Goal: Task Accomplishment & Management: Manage account settings

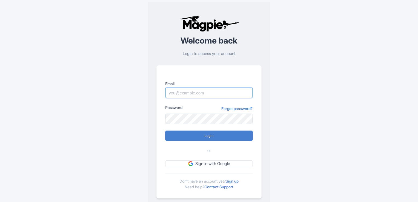
type input "sameer@tripshepherd.com"
click at [208, 140] on input "Login" at bounding box center [209, 136] width 88 height 10
type input "Logging in..."
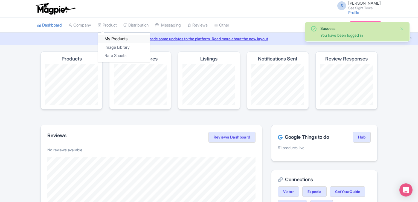
click at [118, 39] on link "My Products" at bounding box center [124, 39] width 52 height 8
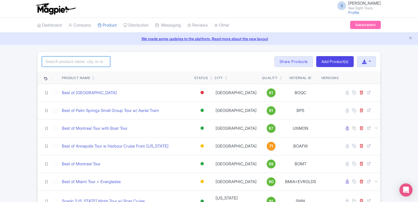
click at [89, 58] on input "search" at bounding box center [76, 61] width 68 height 10
type input "austin"
click button "Search" at bounding box center [0, 0] width 0 height 0
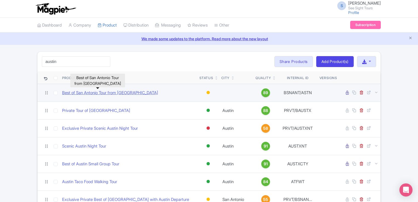
click at [88, 93] on link "Best of San Antonio Tour from Austin" at bounding box center [110, 93] width 96 height 6
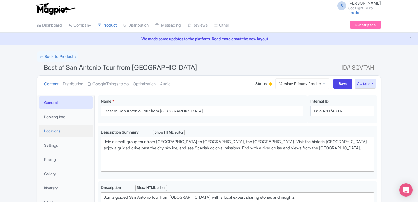
click at [58, 130] on link "Locations" at bounding box center [66, 131] width 55 height 12
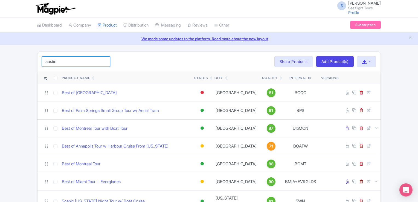
drag, startPoint x: 64, startPoint y: 60, endPoint x: 25, endPoint y: 61, distance: 38.3
type input "boston"
click button "Search" at bounding box center [0, 0] width 0 height 0
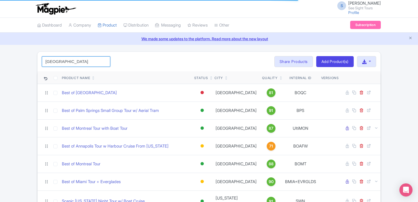
click at [58, 63] on input "boston" at bounding box center [76, 61] width 68 height 10
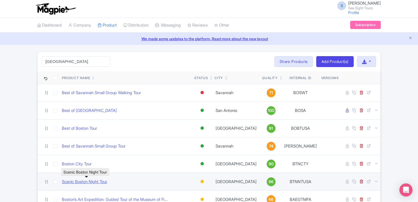
click at [88, 183] on link "Scenic Boston Night Tour" at bounding box center [84, 182] width 45 height 6
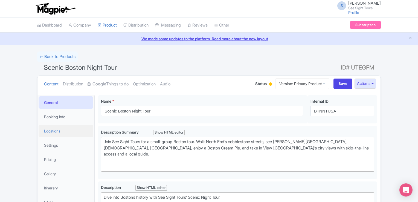
click at [54, 130] on link "Locations" at bounding box center [66, 131] width 55 height 12
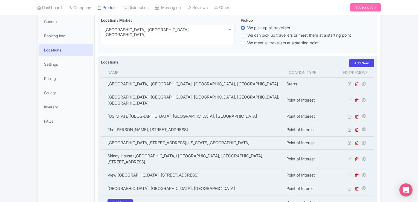
scroll to position [82, 0]
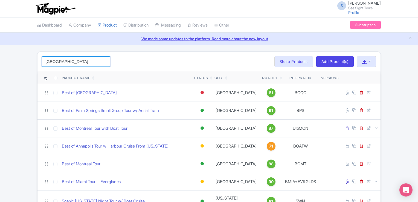
drag, startPoint x: 65, startPoint y: 66, endPoint x: 19, endPoint y: 54, distance: 47.6
type input "san antonio"
click button "Search" at bounding box center [0, 0] width 0 height 0
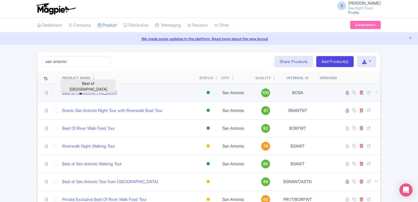
click at [68, 91] on link "Best of San Antonio" at bounding box center [89, 93] width 55 height 6
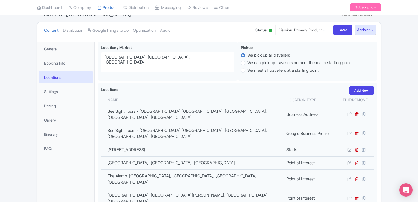
scroll to position [54, 0]
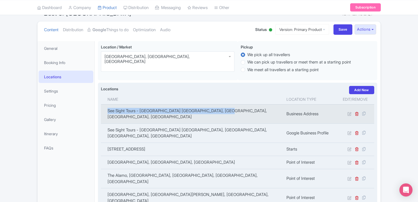
drag, startPoint x: 224, startPoint y: 109, endPoint x: 107, endPoint y: 111, distance: 116.7
click at [107, 111] on td "See Sight Tours - Philadelphia Tours, Philadelphia, PA, USA" at bounding box center [192, 113] width 182 height 19
copy td "See Sight Tours - Philadelphia Tours, Philadelphia, PA, USA"
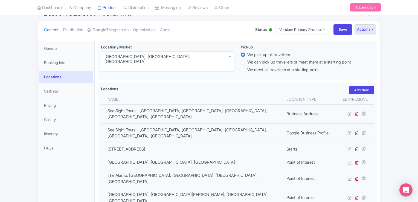
click at [1, 163] on div "← Back to Products Best of San Antonio ID# ZKGEQF Content Distribution Google T…" at bounding box center [209, 151] width 418 height 308
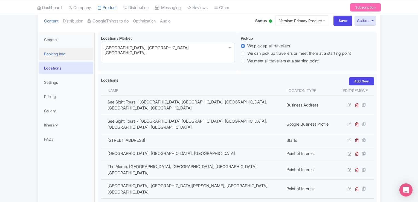
scroll to position [0, 0]
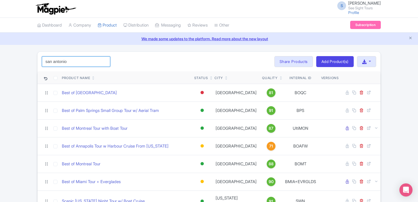
drag, startPoint x: 74, startPoint y: 61, endPoint x: 41, endPoint y: 64, distance: 33.9
click at [41, 64] on div "san antonio Search Bulk Actions [GEOGRAPHIC_DATA] Add to Collection Share Produ…" at bounding box center [209, 62] width 343 height 20
type input "[GEOGRAPHIC_DATA]"
click button "Search" at bounding box center [0, 0] width 0 height 0
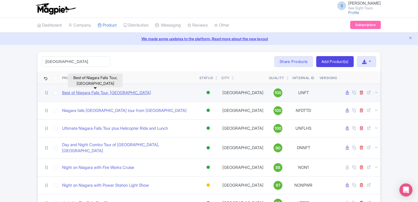
click at [113, 93] on link "Best of Niagara Falls Tour, [GEOGRAPHIC_DATA]" at bounding box center [106, 93] width 89 height 6
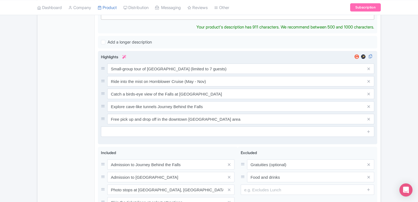
scroll to position [245, 0]
